Goal: Book appointment/travel/reservation

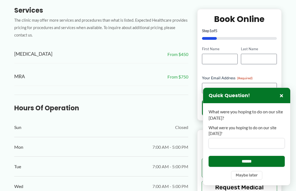
scroll to position [289, 0]
click at [194, 88] on div "To navigate the map with touch gestures double-tap and hold your finger on the …" at bounding box center [148, 36] width 268 height 438
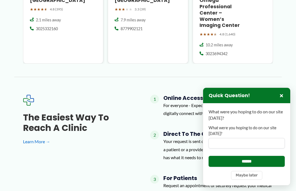
scroll to position [737, 0]
click at [186, 115] on div "1 Online Access For everyone - Expected Health is the simplest way to digitally…" at bounding box center [211, 193] width 123 height 196
click at [185, 119] on div "1 Online Access For everyone - Expected Health is the simplest way to digitally…" at bounding box center [211, 193] width 123 height 196
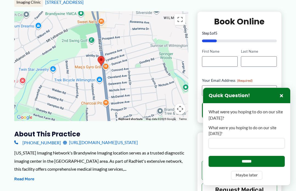
scroll to position [95, 0]
